Goal: Transaction & Acquisition: Purchase product/service

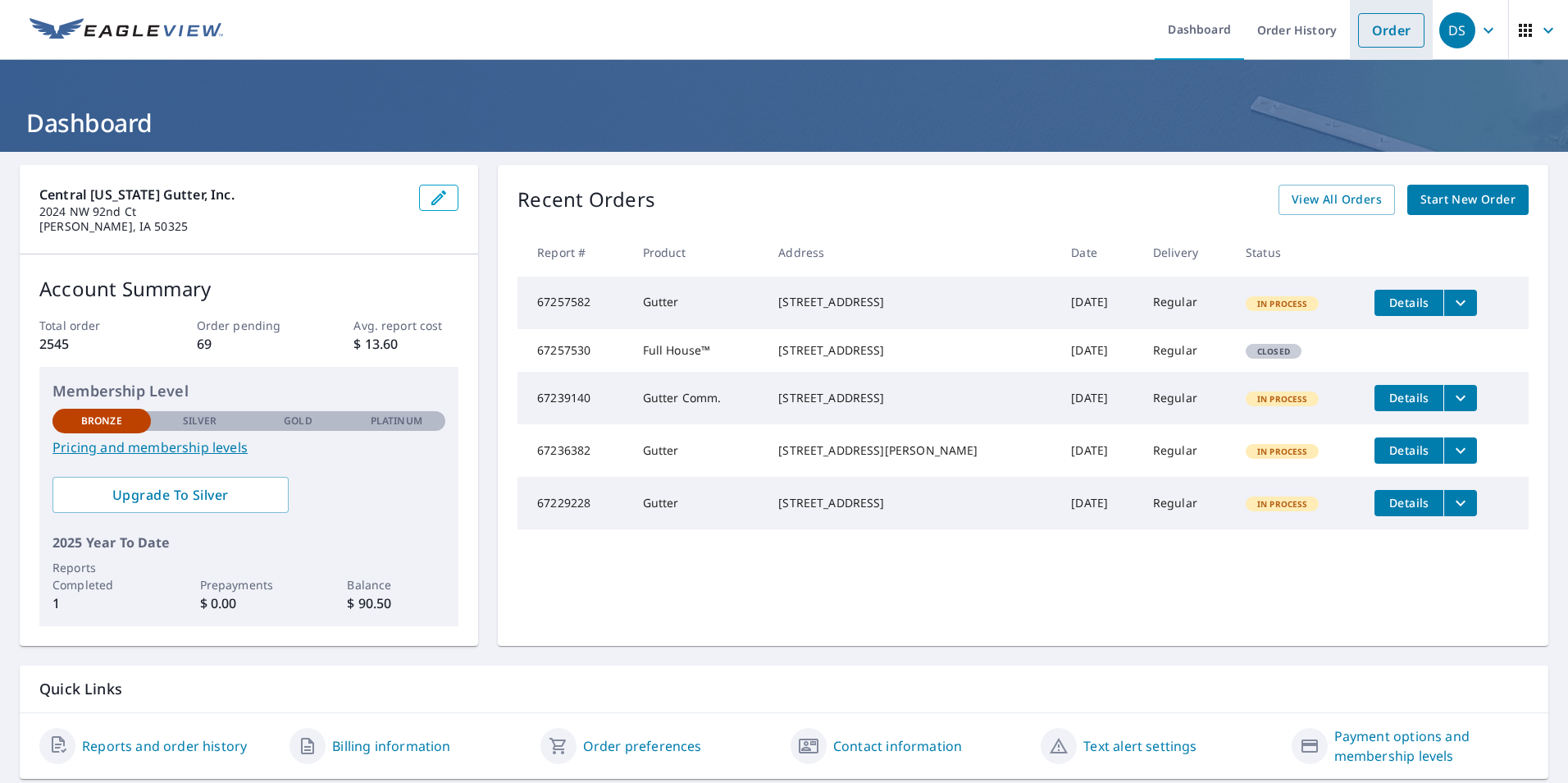
click at [1378, 30] on link "Order" at bounding box center [1392, 31] width 67 height 34
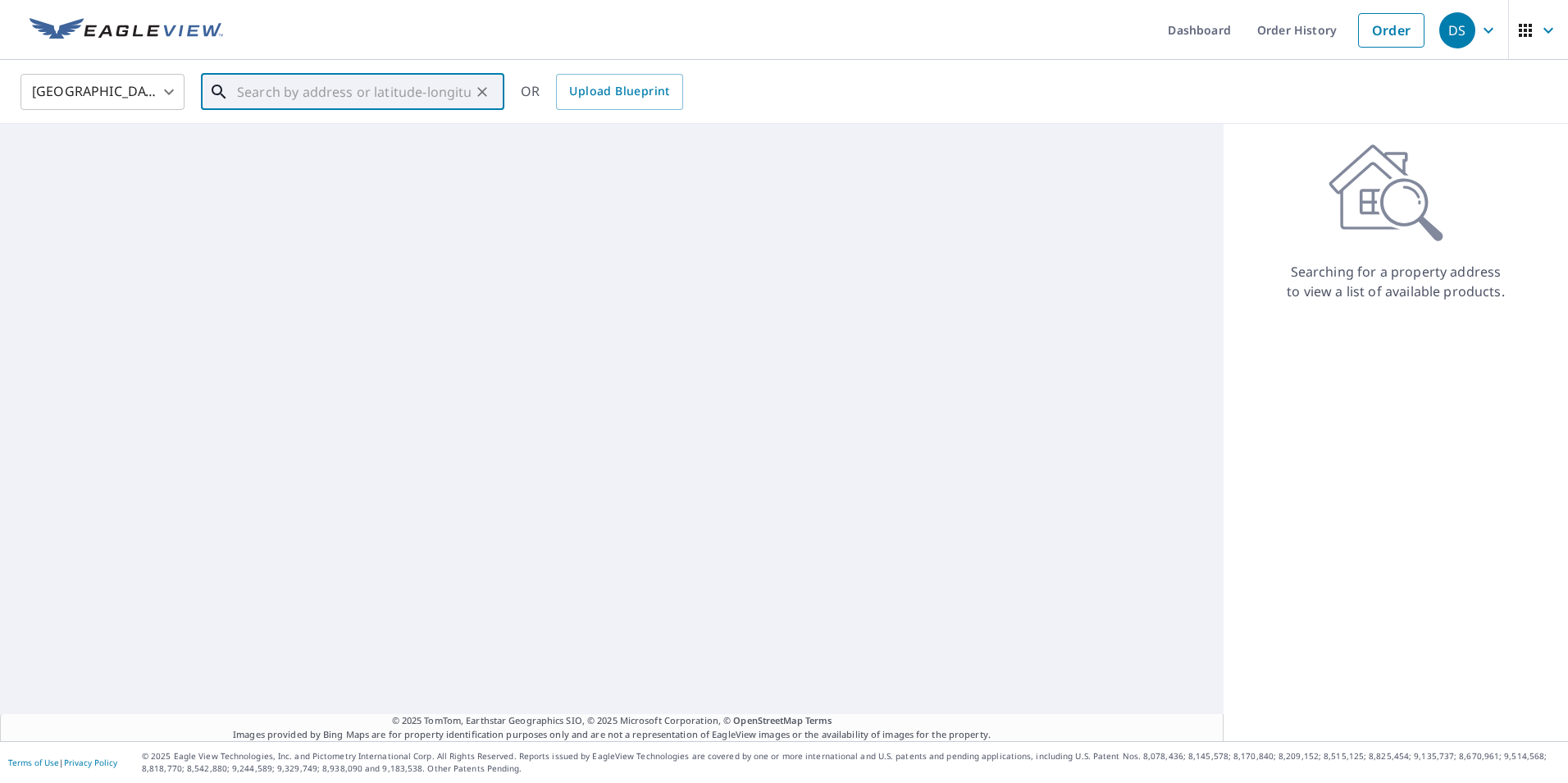
click at [358, 97] on input "text" at bounding box center [354, 92] width 234 height 46
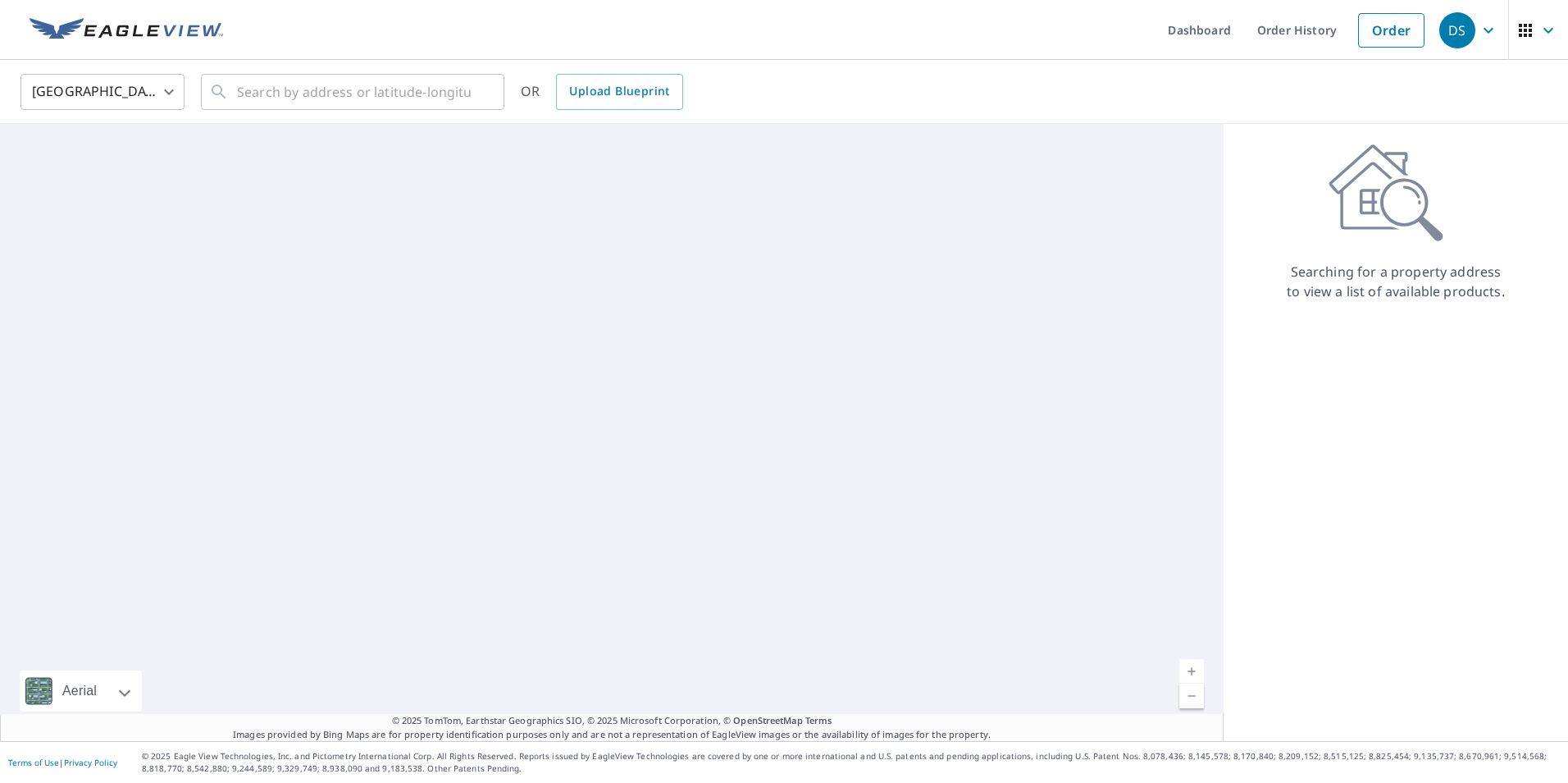
click at [994, 34] on ul "Dashboard Order History Order" at bounding box center [832, 30] width 1200 height 60
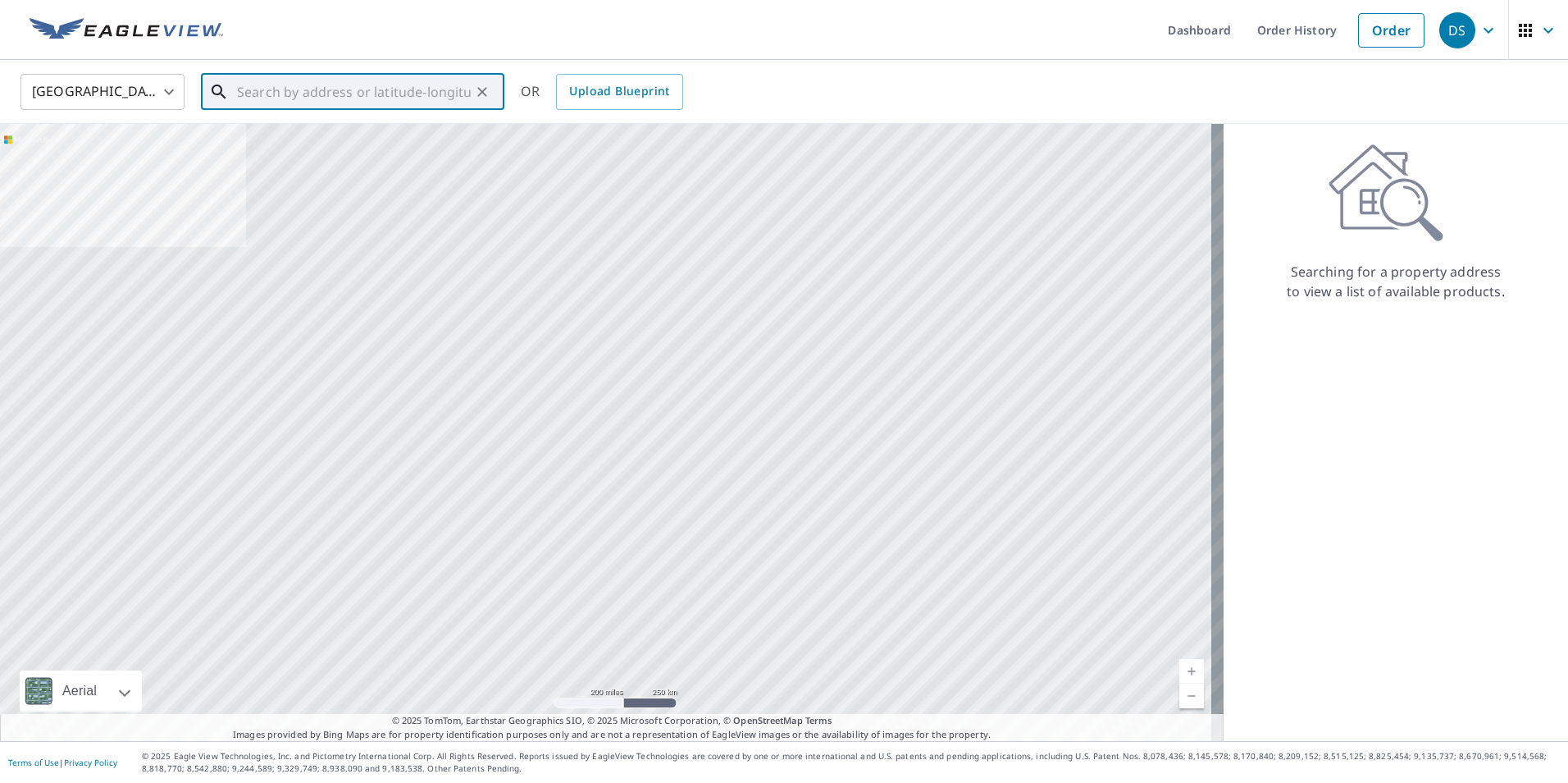
click at [367, 91] on input "text" at bounding box center [354, 92] width 234 height 46
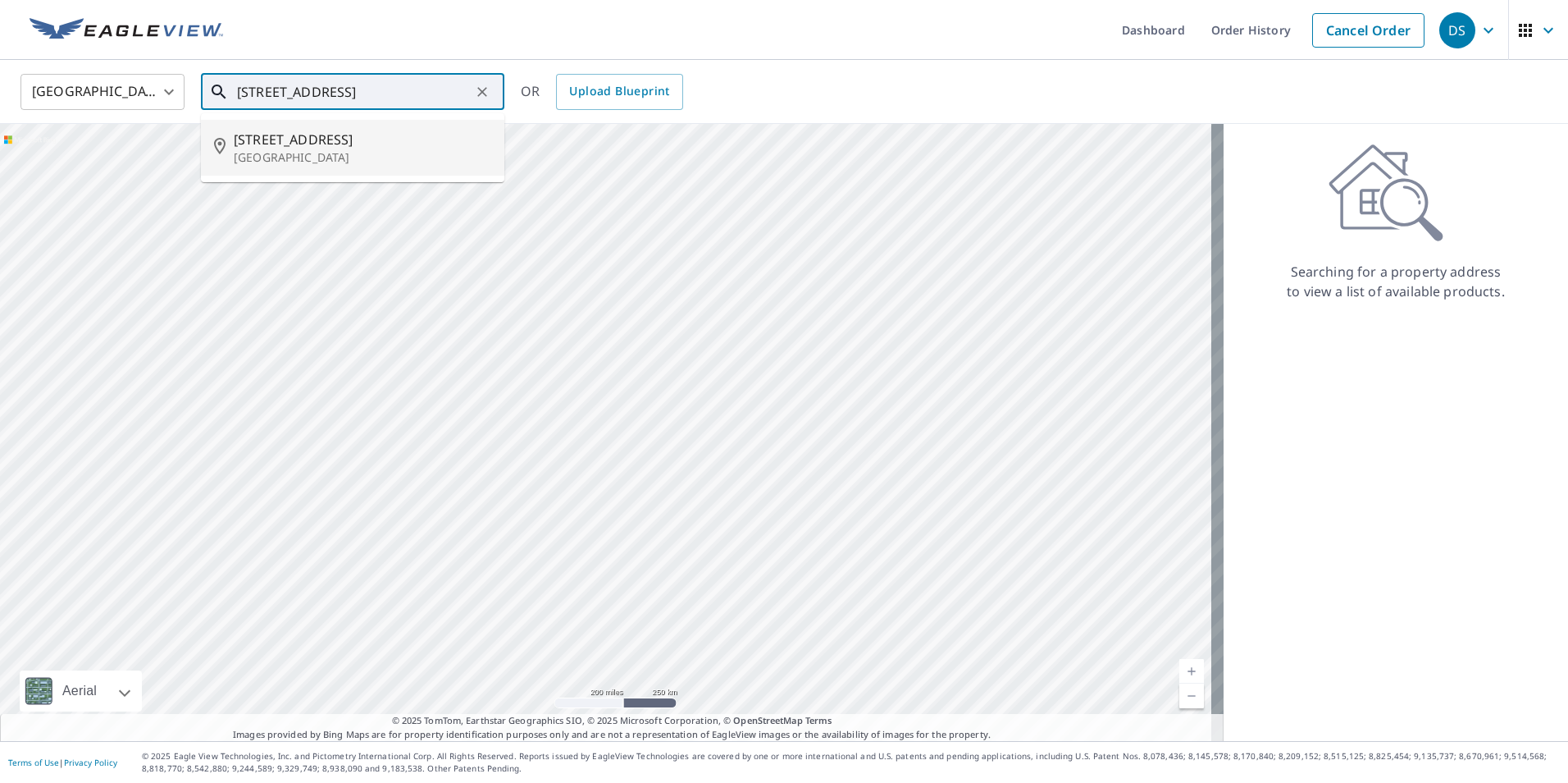
click at [282, 134] on span "[STREET_ADDRESS]" at bounding box center [362, 139] width 257 height 20
type input "[STREET_ADDRESS]"
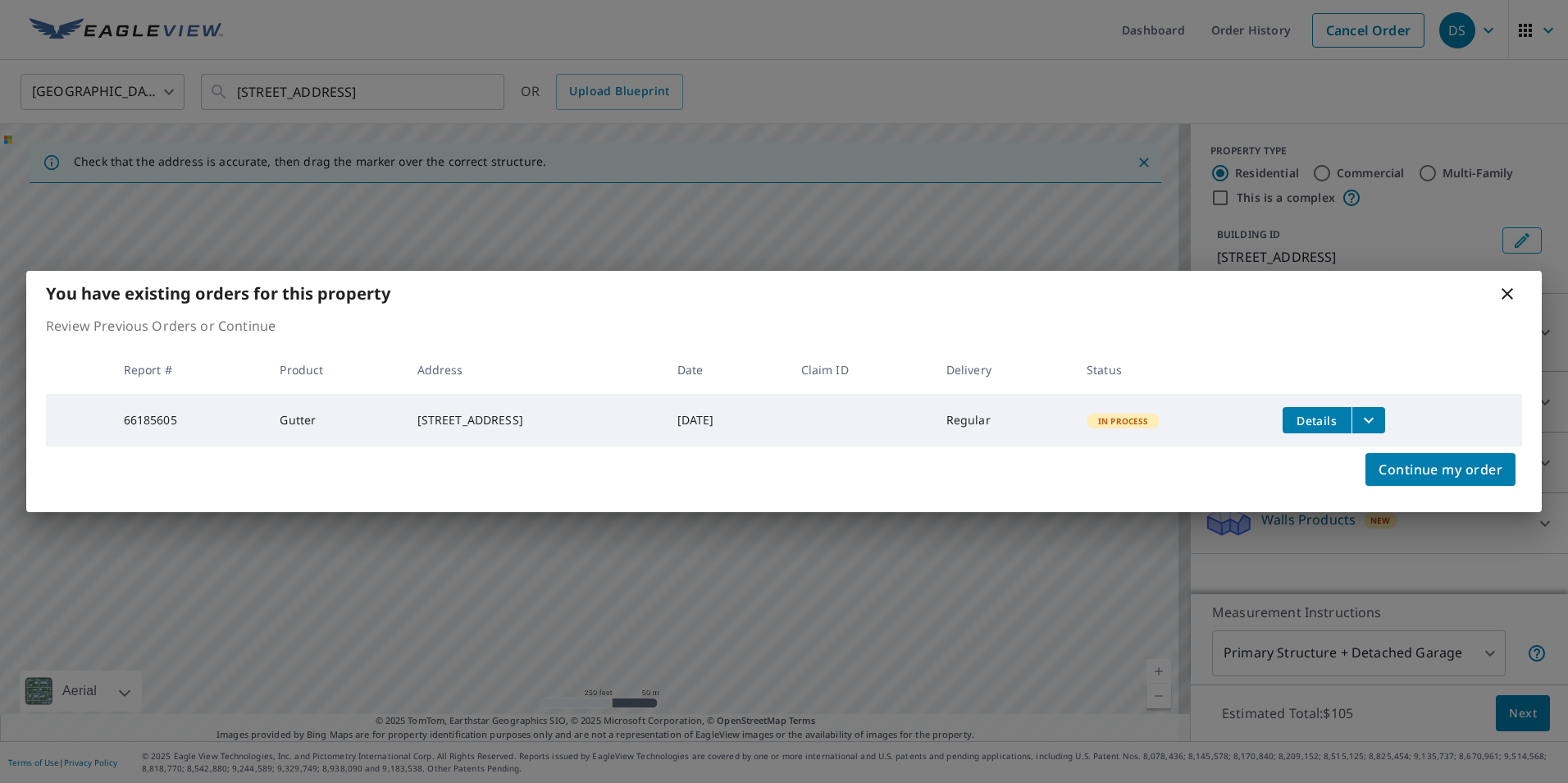
click at [1503, 288] on icon at bounding box center [1507, 294] width 11 height 11
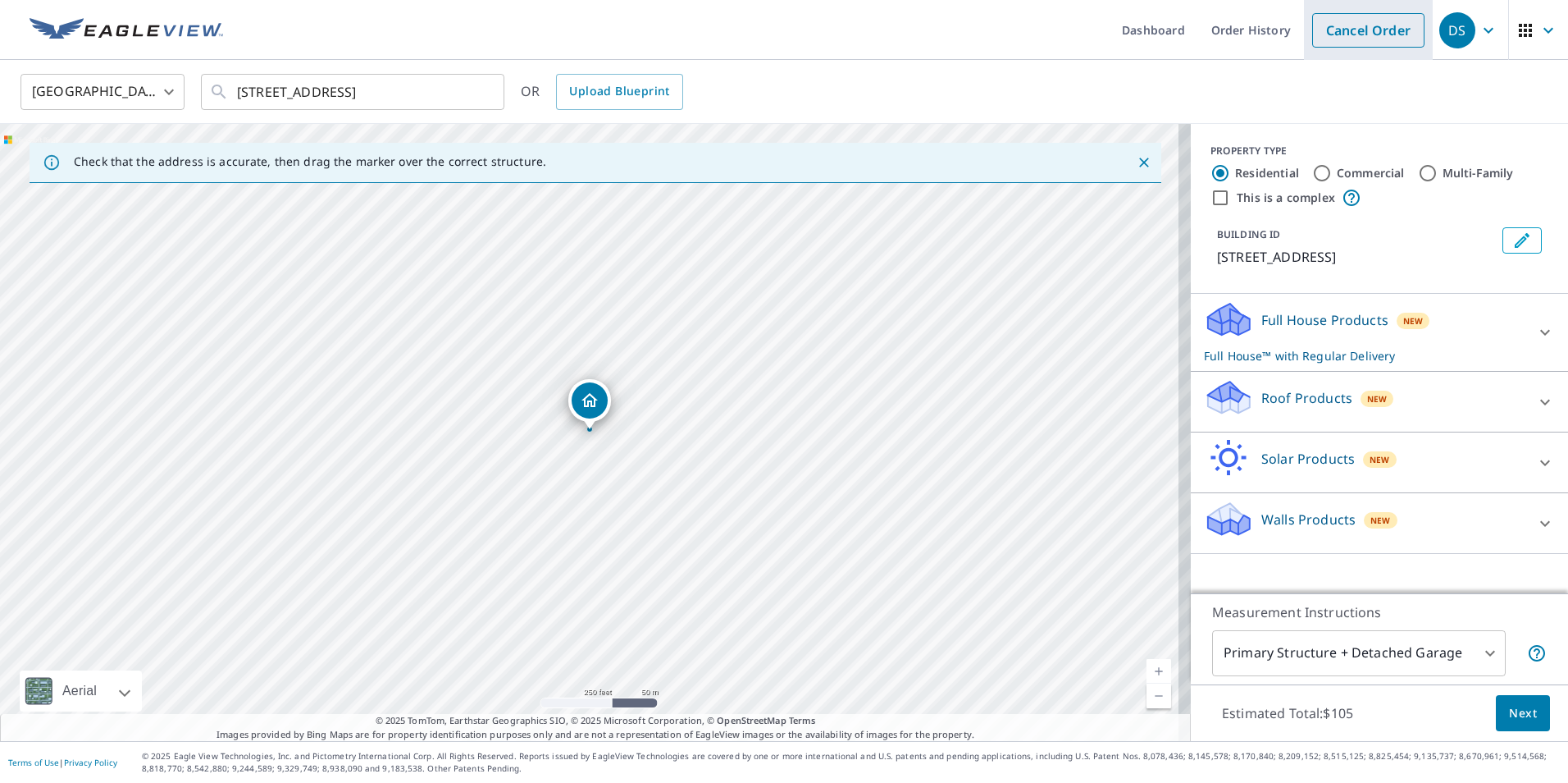
click at [1361, 23] on link "Cancel Order" at bounding box center [1369, 31] width 112 height 34
